Goal: Entertainment & Leisure: Browse casually

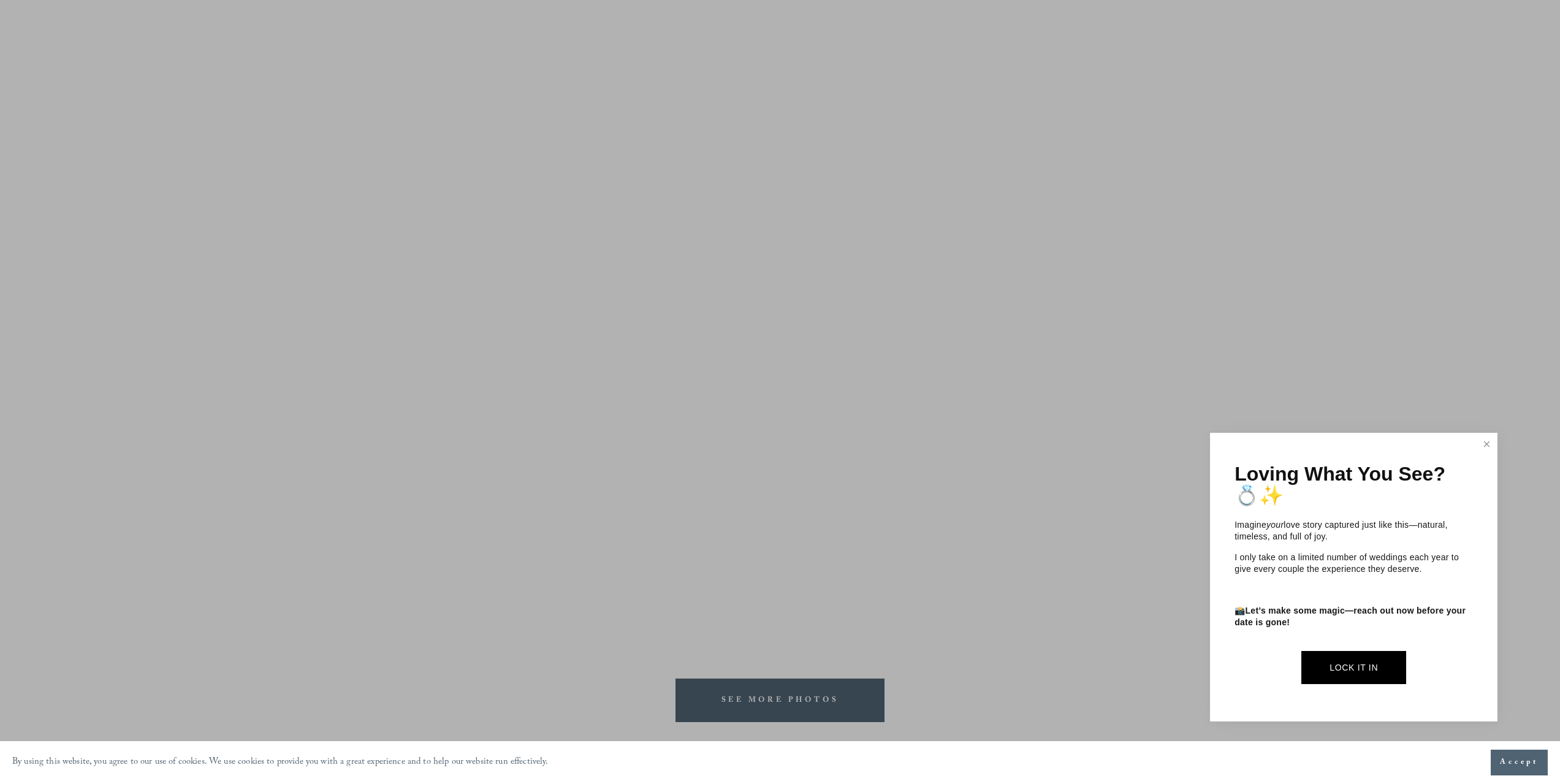
scroll to position [1577, 0]
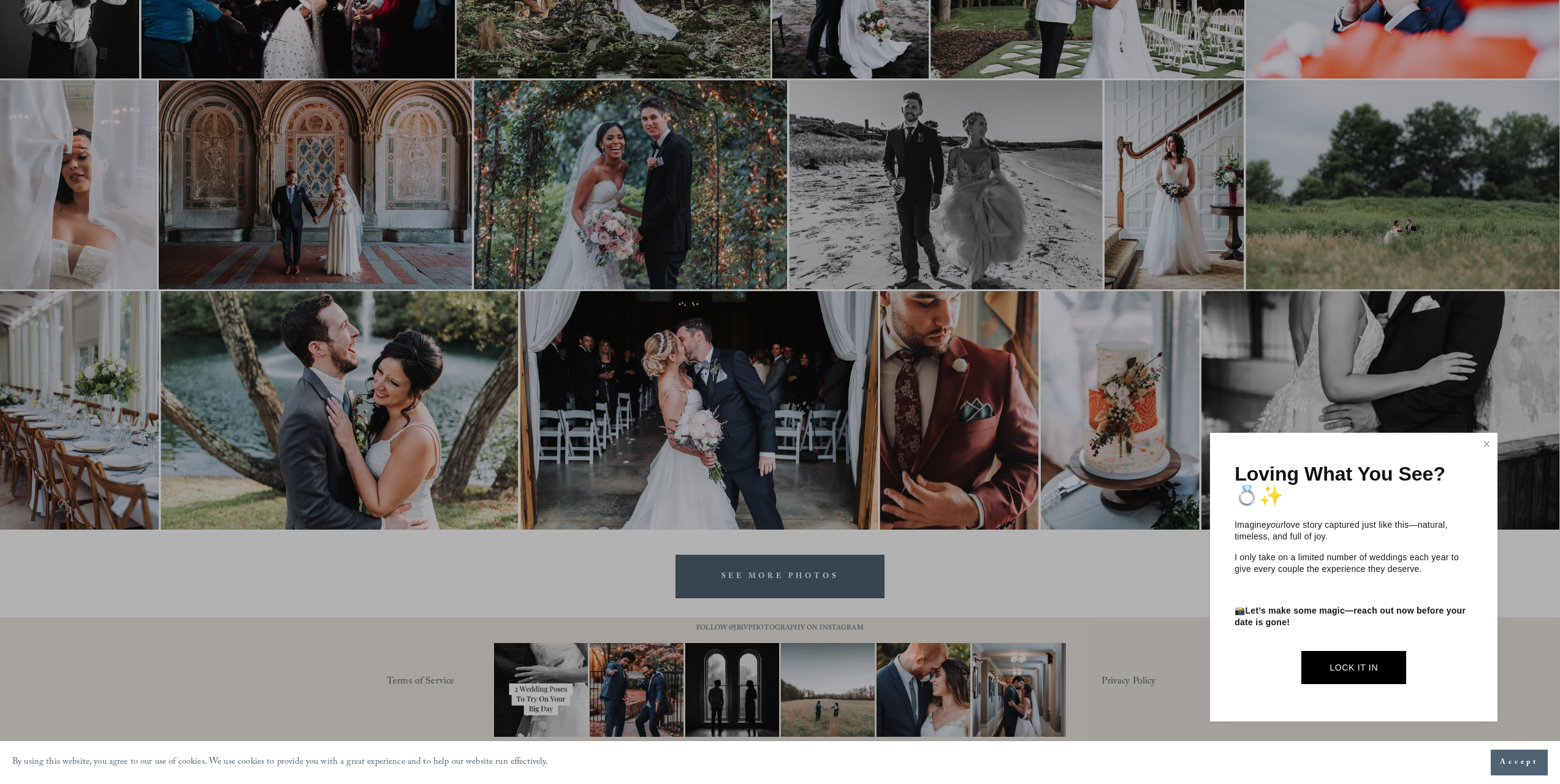
click at [1484, 445] on link "Close" at bounding box center [1487, 444] width 18 height 20
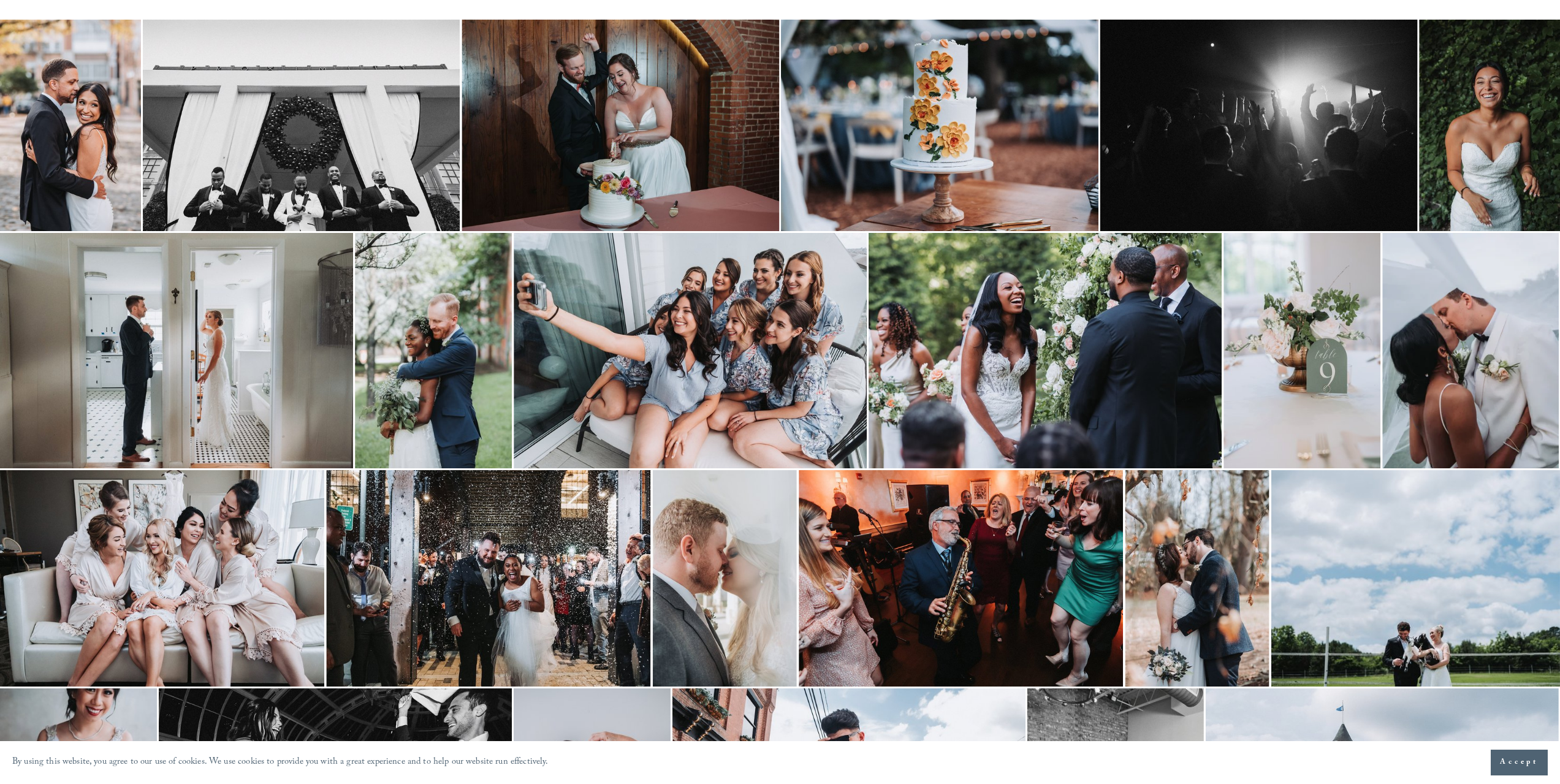
scroll to position [0, 0]
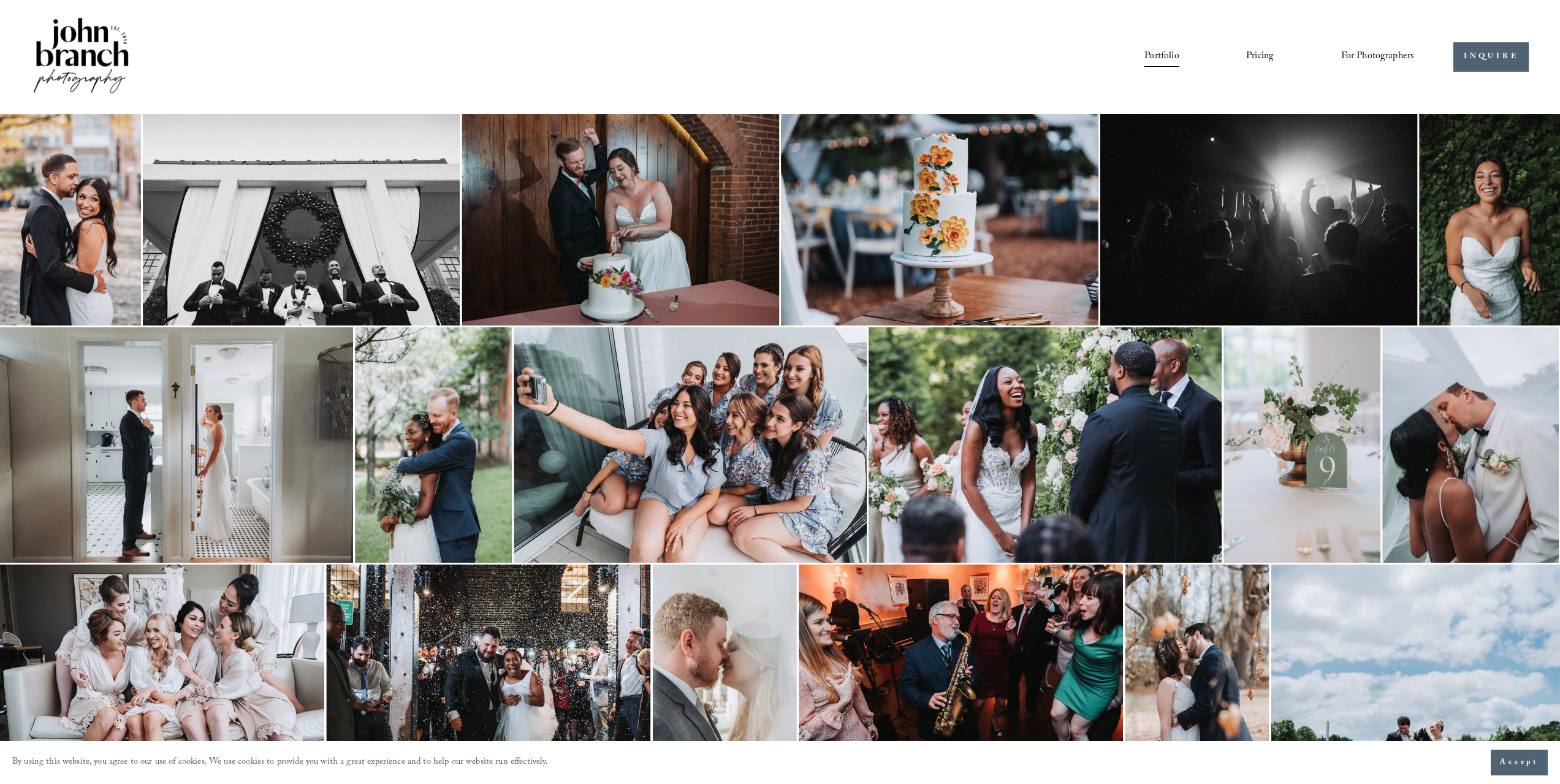
click at [77, 56] on img at bounding box center [80, 57] width 99 height 83
click at [38, 201] on img at bounding box center [70, 220] width 141 height 211
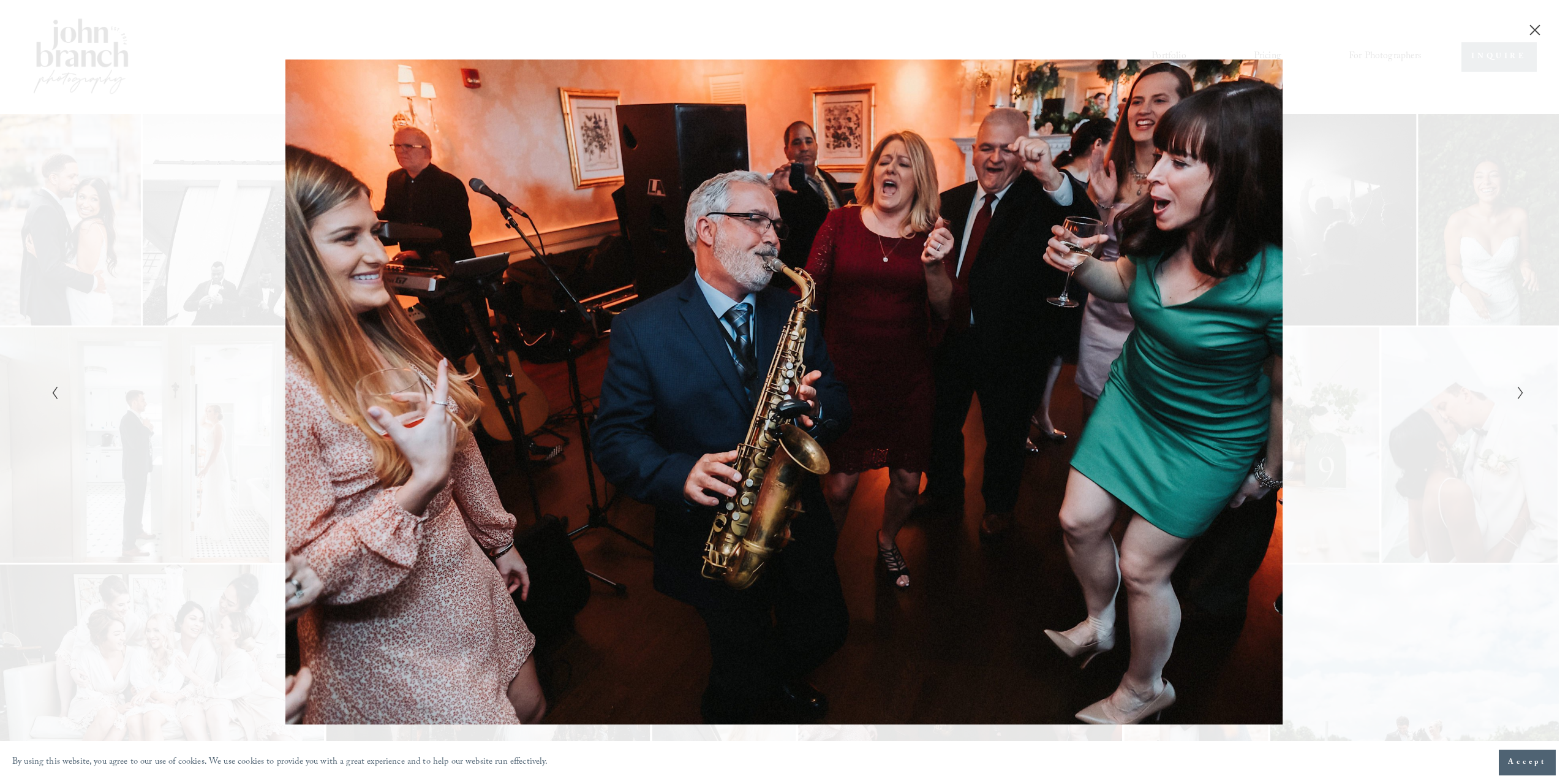
click at [914, 21] on div "Gallery" at bounding box center [784, 18] width 1568 height 37
click at [1545, 32] on div "Gallery" at bounding box center [784, 18] width 1568 height 37
click at [1542, 32] on button "Close" at bounding box center [1535, 29] width 20 height 13
